Goal: Information Seeking & Learning: Learn about a topic

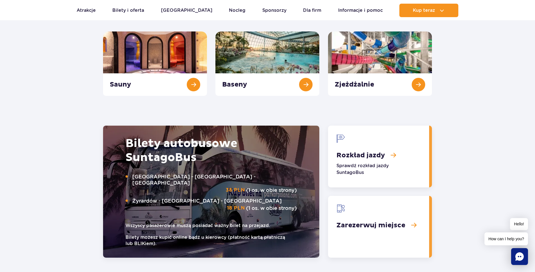
scroll to position [614, 0]
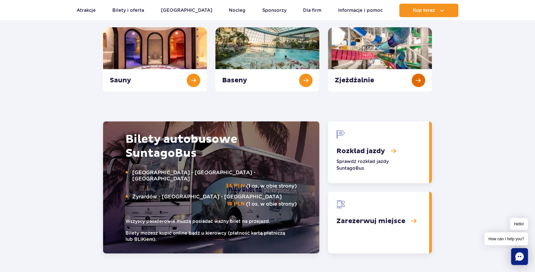
click at [366, 73] on link "Zjeżdżalnie" at bounding box center [380, 59] width 104 height 64
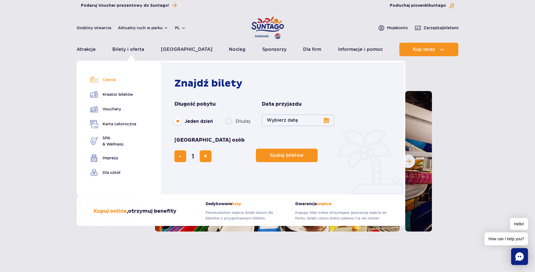
click at [118, 79] on link "Cennik" at bounding box center [113, 80] width 46 height 8
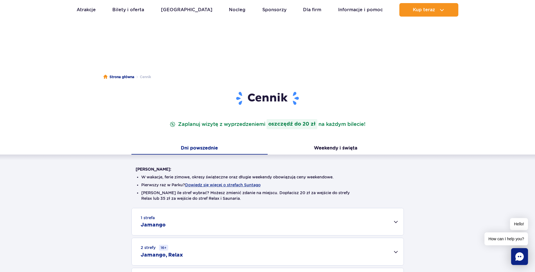
scroll to position [82, 0]
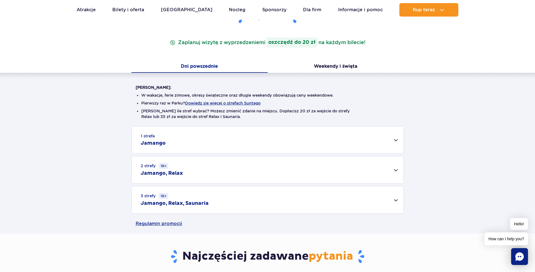
click at [202, 200] on div "3 strefy 16+ Jamango, Relax, Saunaria" at bounding box center [268, 199] width 272 height 27
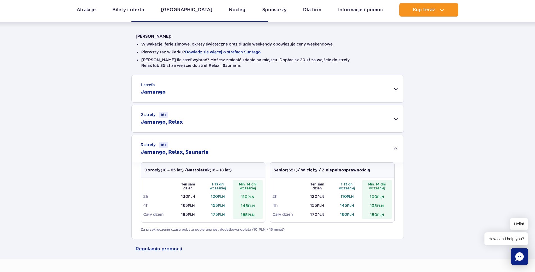
scroll to position [133, 0]
click at [183, 117] on div "2 strefy 16+ Jamango, Relax" at bounding box center [268, 118] width 272 height 27
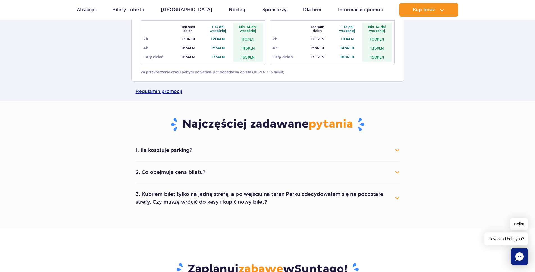
scroll to position [406, 0]
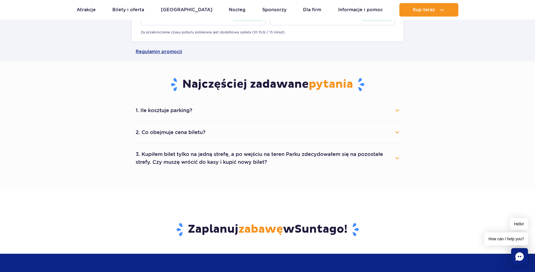
click at [141, 157] on button "3. Kupiłem bilet tylko na jedną strefę, a po wejściu na teren Parku zdecydowałe…" at bounding box center [268, 158] width 264 height 20
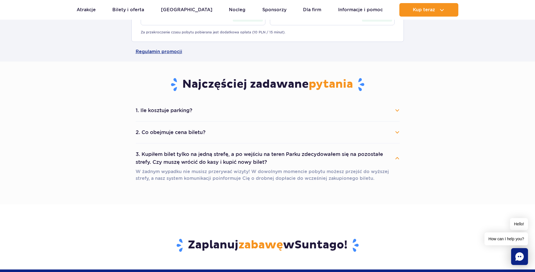
click at [141, 157] on button "3. Kupiłem bilet tylko na jedną strefę, a po wejściu na teren Parku zdecydowałe…" at bounding box center [268, 158] width 264 height 20
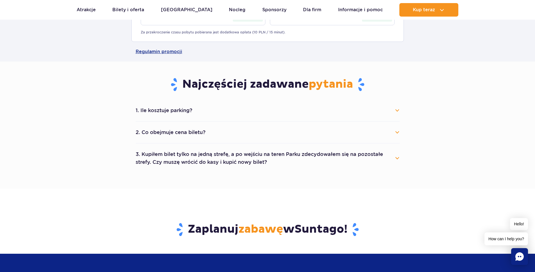
click at [152, 113] on button "1. Ile kosztuje parking?" at bounding box center [268, 110] width 264 height 12
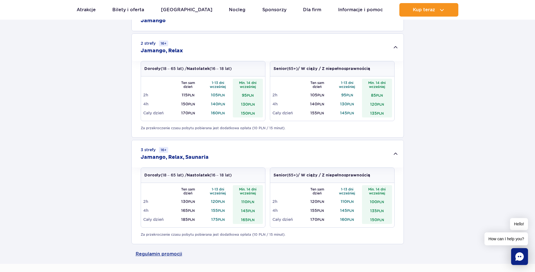
scroll to position [33, 0]
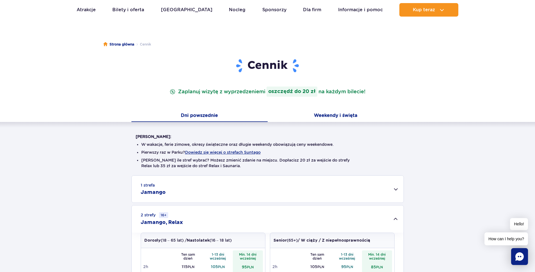
click at [280, 111] on button "Weekendy i święta" at bounding box center [336, 116] width 136 height 12
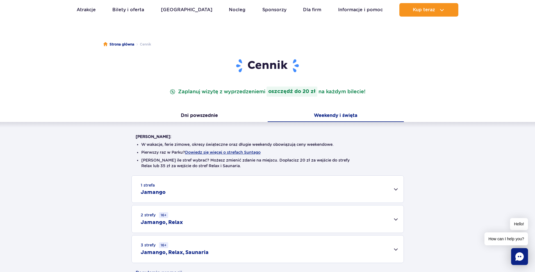
click at [219, 252] on div "3 strefy 16+ Jamango, Relax, Saunaria" at bounding box center [268, 248] width 272 height 27
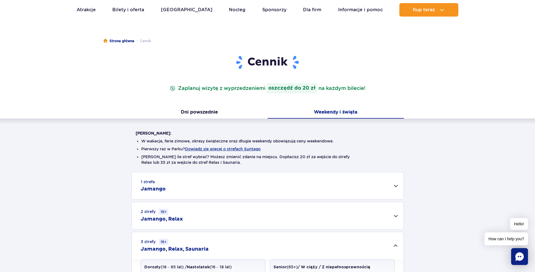
scroll to position [2, 0]
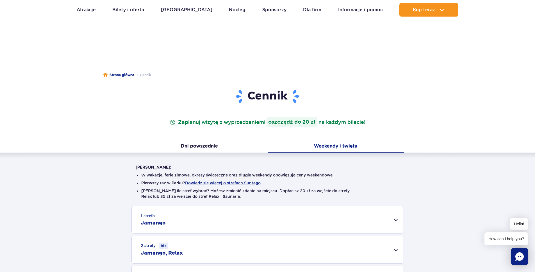
click at [188, 137] on div "Cennik Zaplanuj wizytę z wyprzedzeniem i oszczędź do 20 zł na każdym bilecie!" at bounding box center [267, 115] width 272 height 52
click at [192, 147] on button "Dni powszednie" at bounding box center [199, 147] width 136 height 12
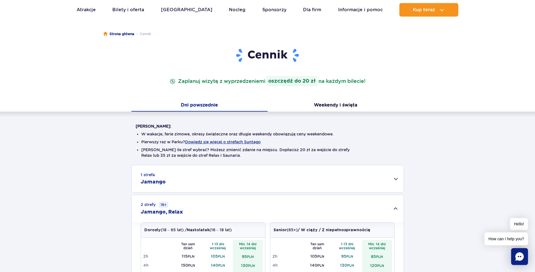
scroll to position [0, 0]
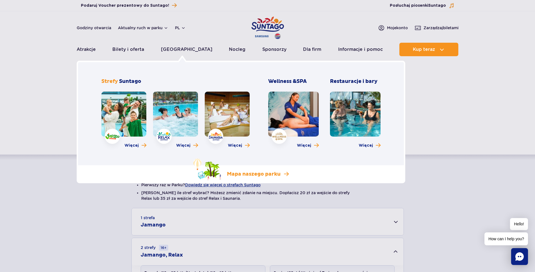
click at [248, 174] on p "Mapa naszego parku" at bounding box center [254, 174] width 54 height 7
